Goal: Information Seeking & Learning: Learn about a topic

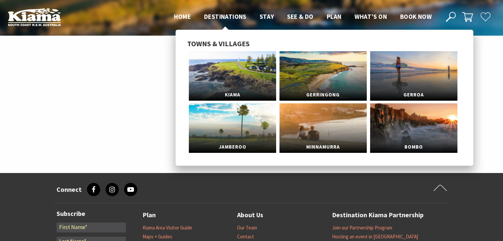
click at [217, 18] on span "Destinations" at bounding box center [225, 17] width 42 height 8
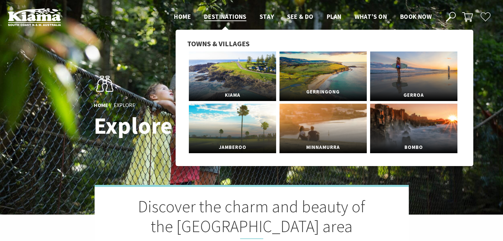
click at [326, 76] on link "Gerringong" at bounding box center [322, 77] width 87 height 50
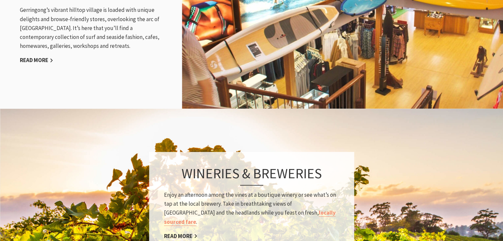
scroll to position [1056, 0]
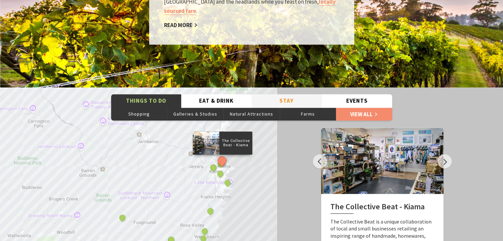
click at [294, 94] on button "Stay" at bounding box center [287, 101] width 70 height 14
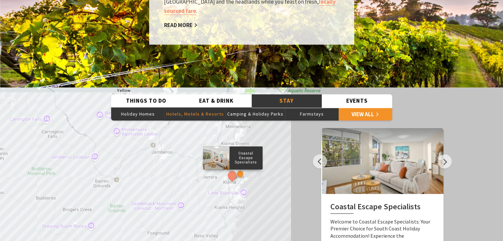
click at [194, 107] on button "Hotels, Motels & Resorts" at bounding box center [195, 113] width 61 height 13
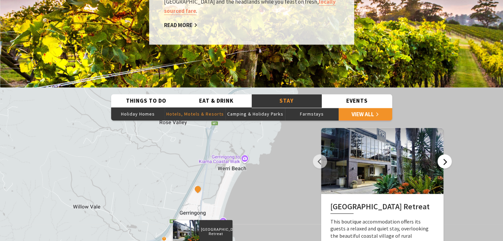
click at [442, 154] on button "Next" at bounding box center [444, 161] width 14 height 14
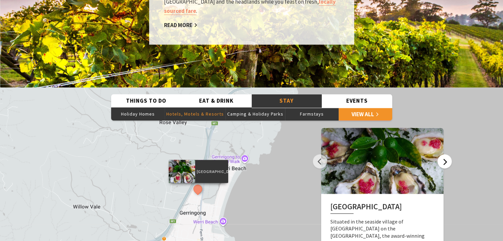
click at [442, 154] on button "Next" at bounding box center [444, 161] width 14 height 14
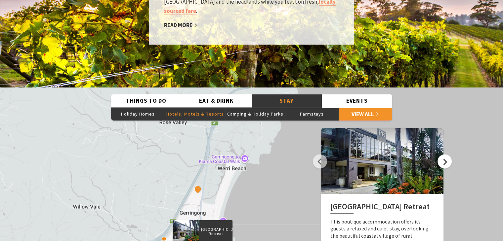
click at [442, 154] on button "Next" at bounding box center [444, 161] width 14 height 14
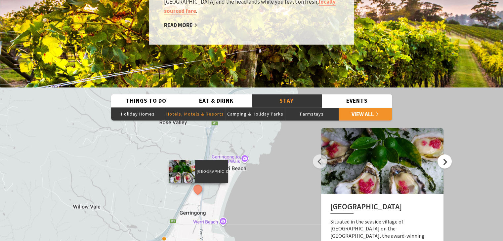
click at [442, 154] on button "Next" at bounding box center [444, 161] width 14 height 14
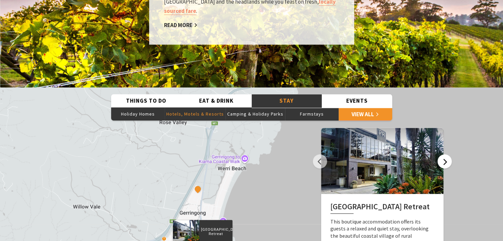
click at [442, 154] on button "Next" at bounding box center [444, 161] width 14 height 14
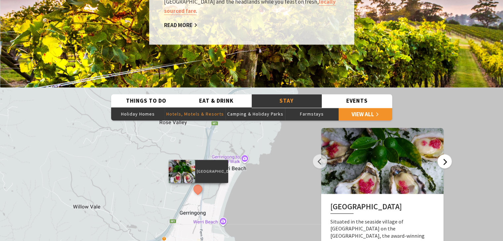
click at [442, 154] on button "Next" at bounding box center [444, 161] width 14 height 14
click at [358, 107] on link "View All" at bounding box center [366, 113] width 54 height 13
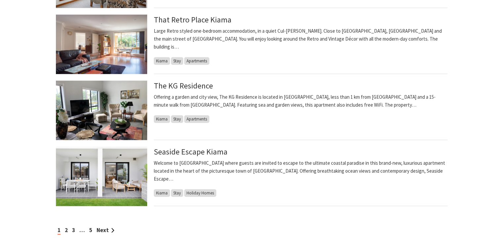
scroll to position [844, 0]
